Goal: Task Accomplishment & Management: Manage account settings

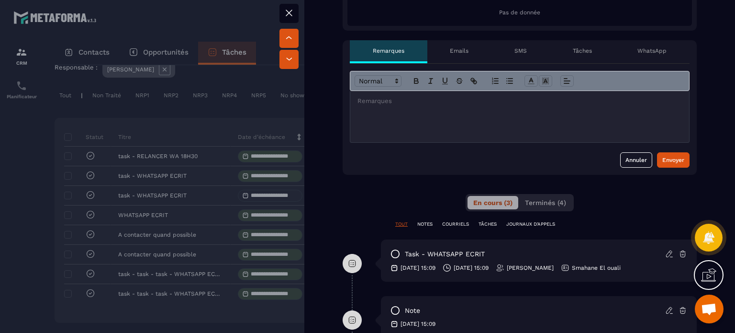
scroll to position [431, 0]
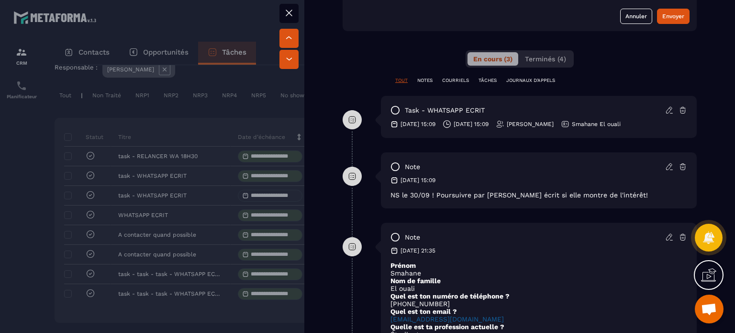
click at [665, 112] on icon at bounding box center [669, 110] width 9 height 9
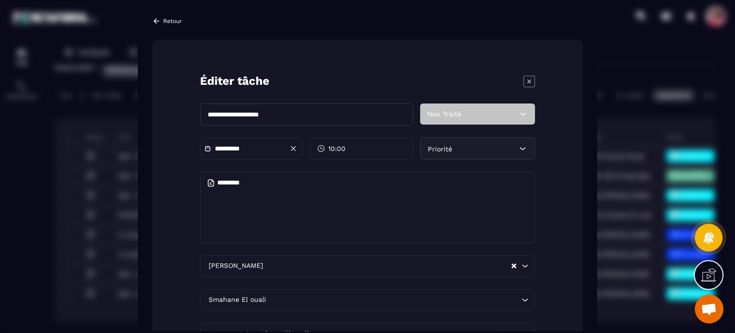
click at [273, 197] on textarea "Modal window" at bounding box center [367, 207] width 335 height 72
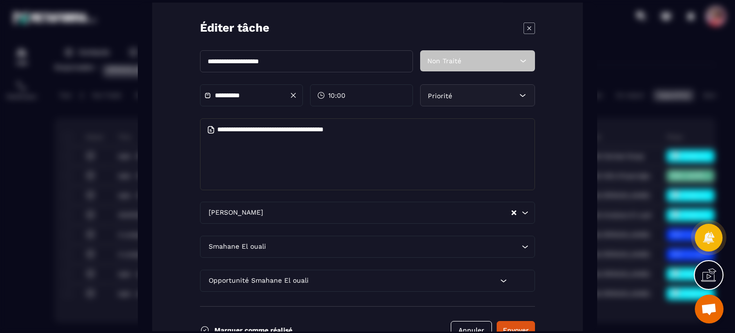
scroll to position [94, 0]
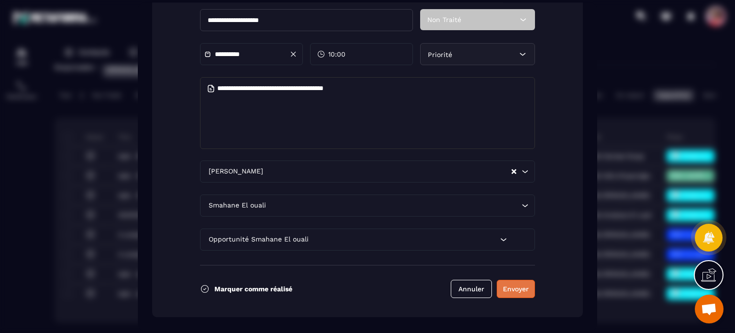
type textarea "**********"
click at [518, 289] on button "Envoyer" at bounding box center [516, 289] width 38 height 18
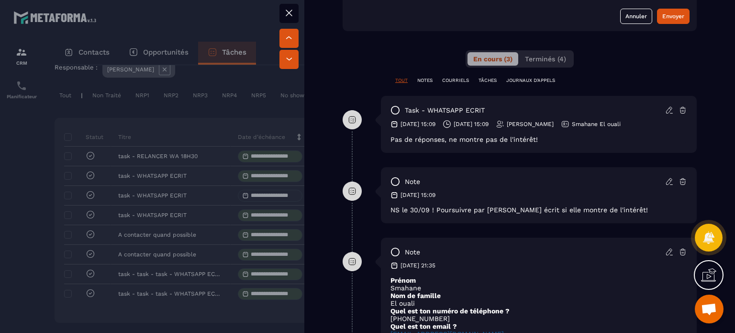
click at [296, 14] on button at bounding box center [289, 13] width 19 height 19
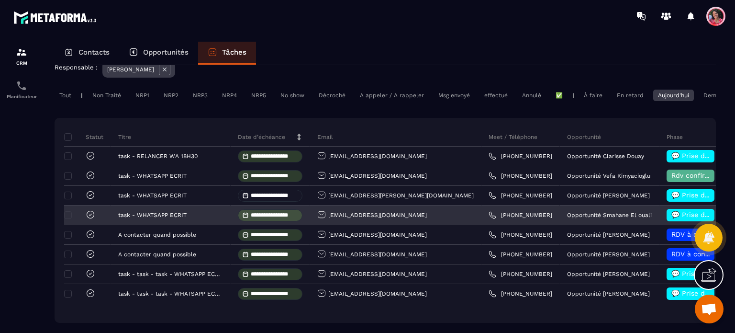
click at [93, 219] on icon at bounding box center [91, 215] width 10 height 10
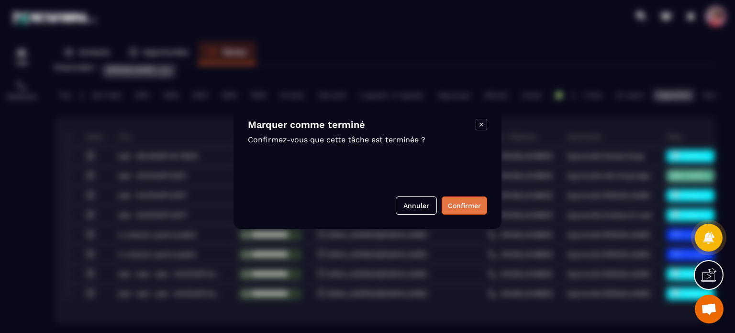
click at [458, 207] on button "Confirmer" at bounding box center [464, 205] width 45 height 18
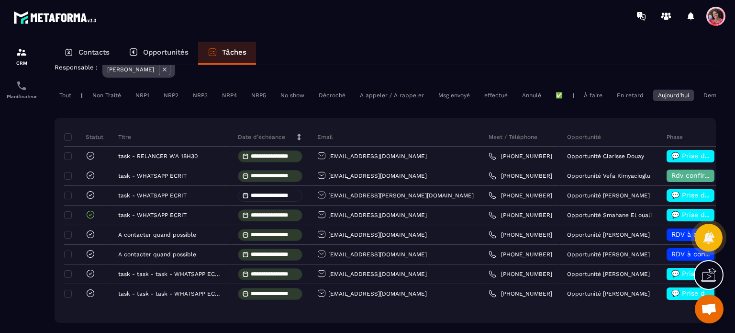
click at [174, 51] on p "Opportunités" at bounding box center [165, 52] width 45 height 9
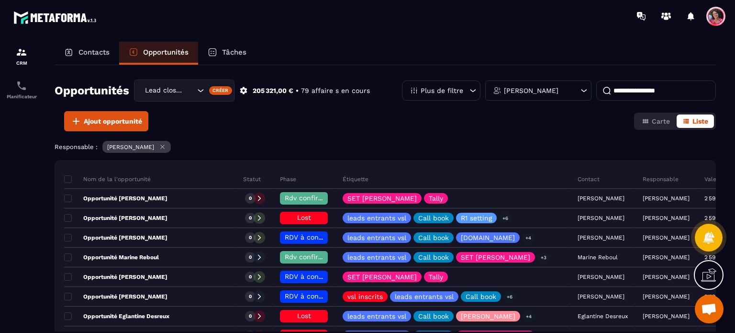
click at [631, 91] on input at bounding box center [656, 90] width 120 height 20
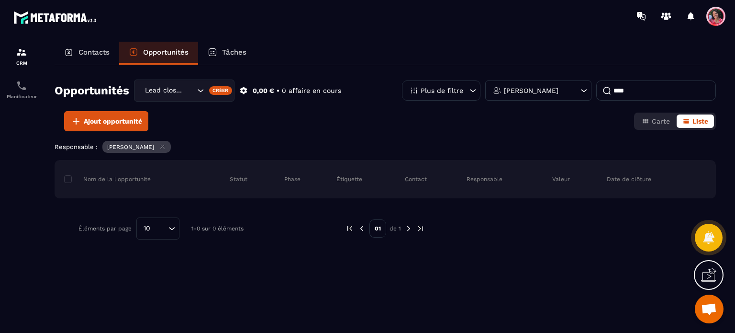
type input "****"
click at [185, 90] on div "Lead closing" at bounding box center [169, 90] width 54 height 11
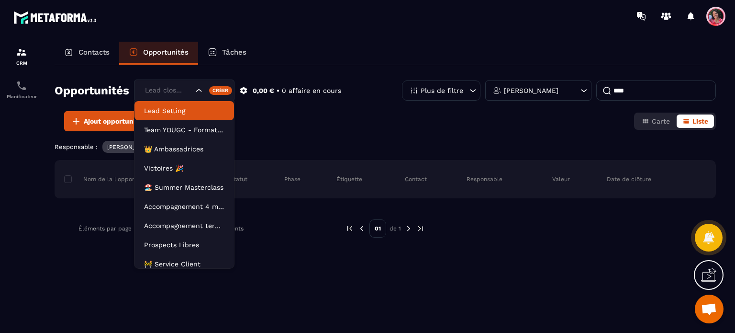
click at [191, 117] on li "Lead Setting" at bounding box center [185, 110] width 100 height 19
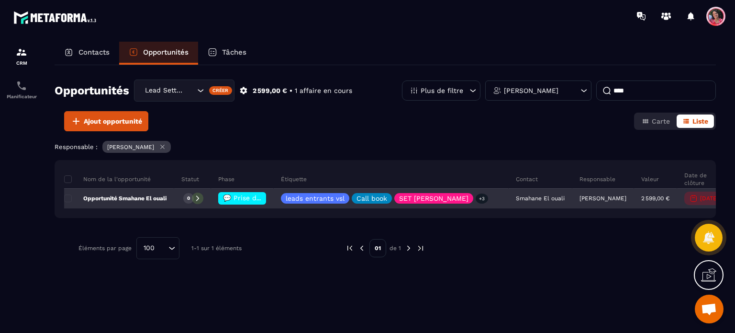
click at [242, 196] on span "💬 Prise de contact effectué" at bounding box center [270, 198] width 95 height 8
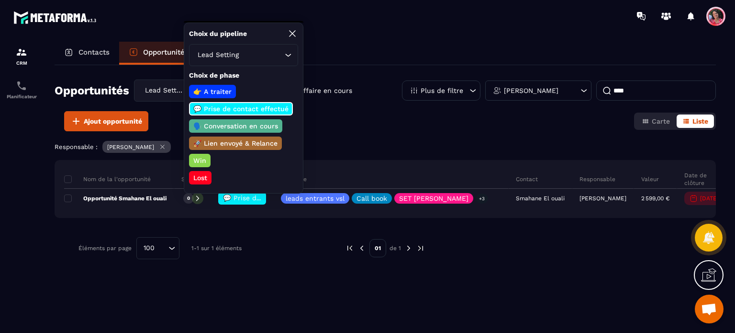
click at [198, 173] on p "Lost" at bounding box center [200, 178] width 17 height 10
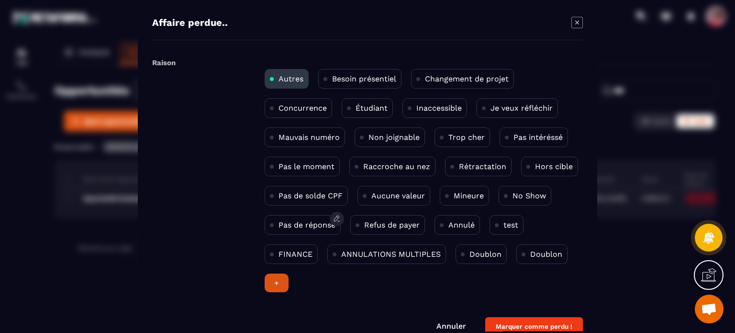
click at [303, 223] on p "Pas de réponse" at bounding box center [307, 224] width 57 height 9
click at [510, 322] on button "Marquer comme perdu !" at bounding box center [534, 326] width 98 height 19
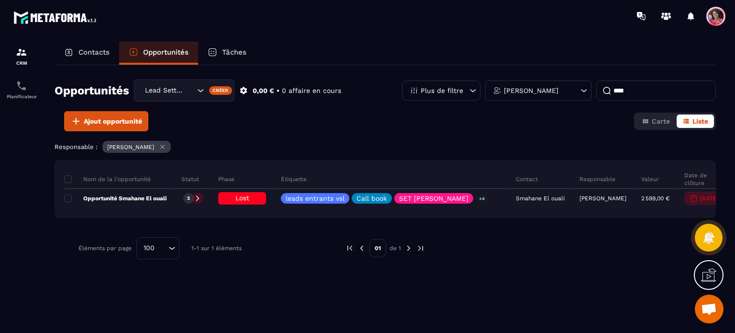
click at [237, 51] on p "Tâches" at bounding box center [234, 52] width 24 height 9
